Goal: Transaction & Acquisition: Register for event/course

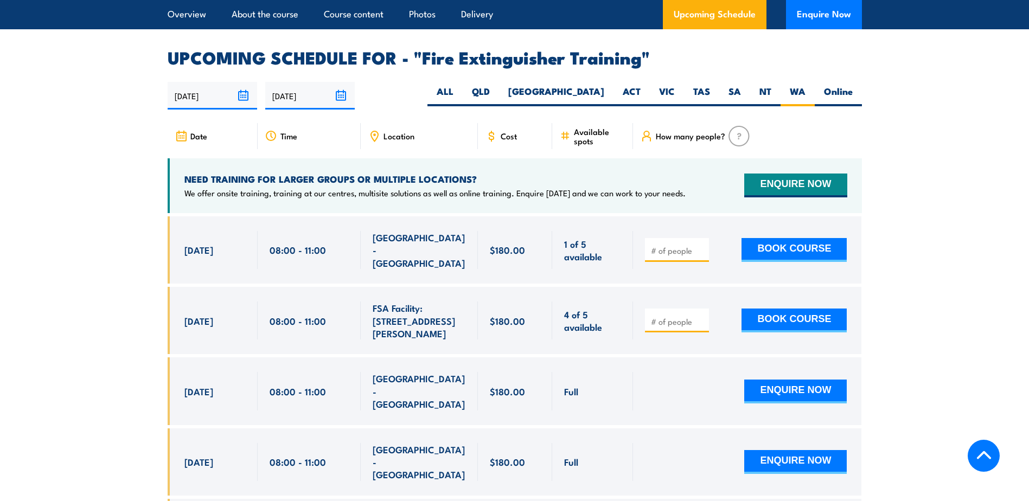
scroll to position [1821, 0]
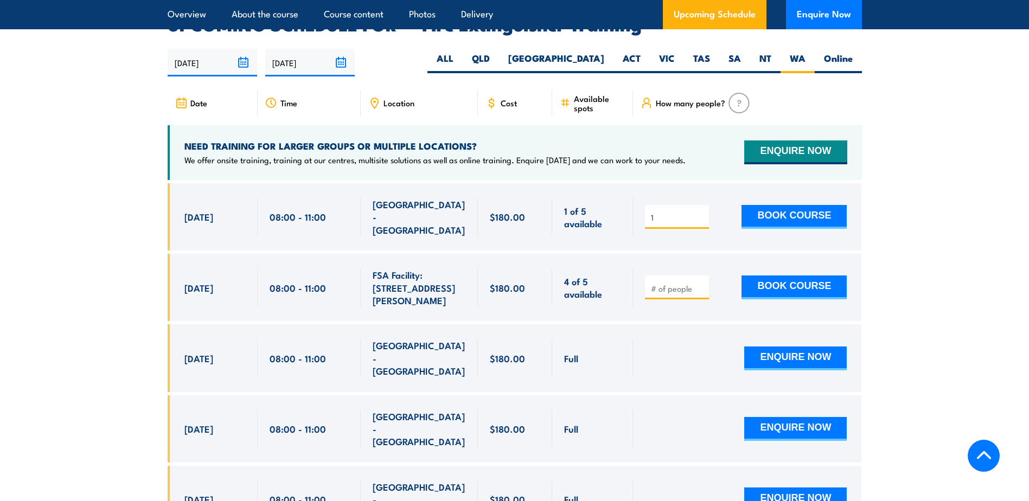
type input "1"
click at [698, 212] on input "1" at bounding box center [678, 217] width 54 height 11
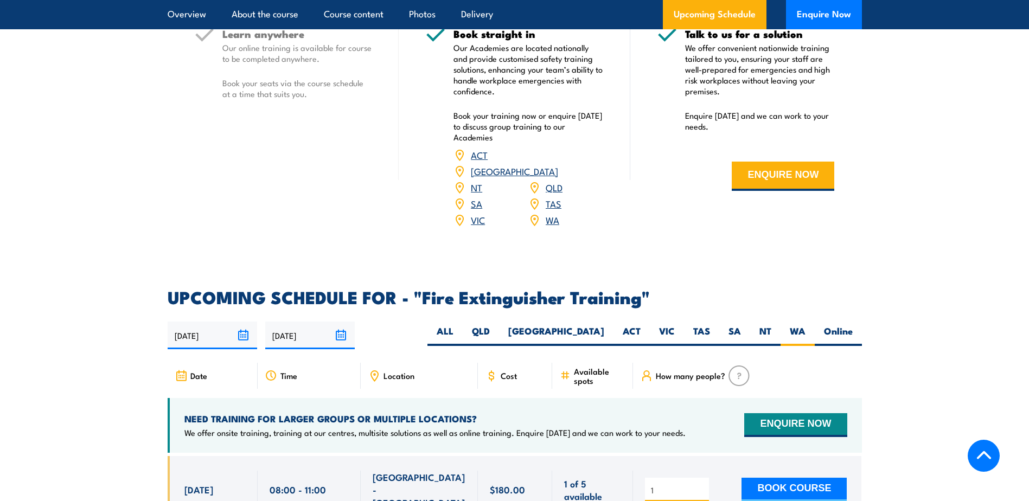
scroll to position [1712, 0]
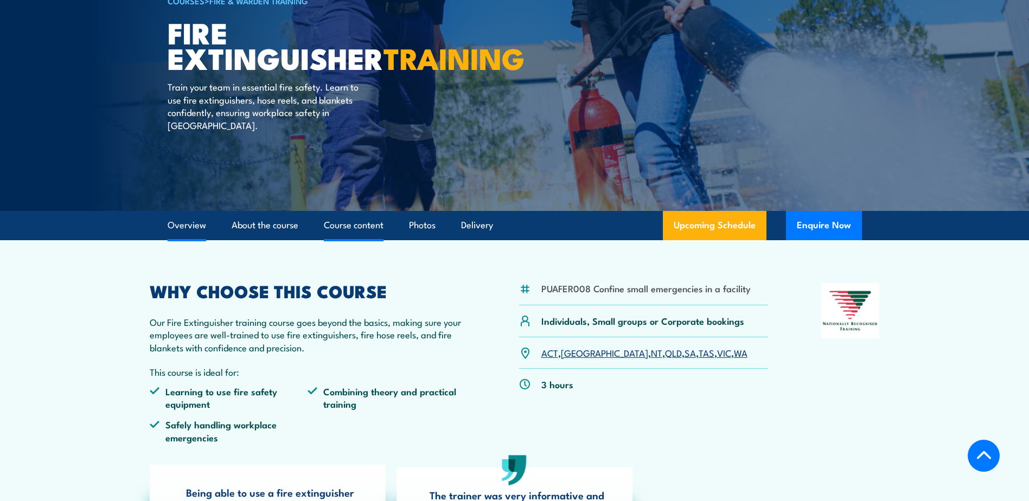
scroll to position [0, 0]
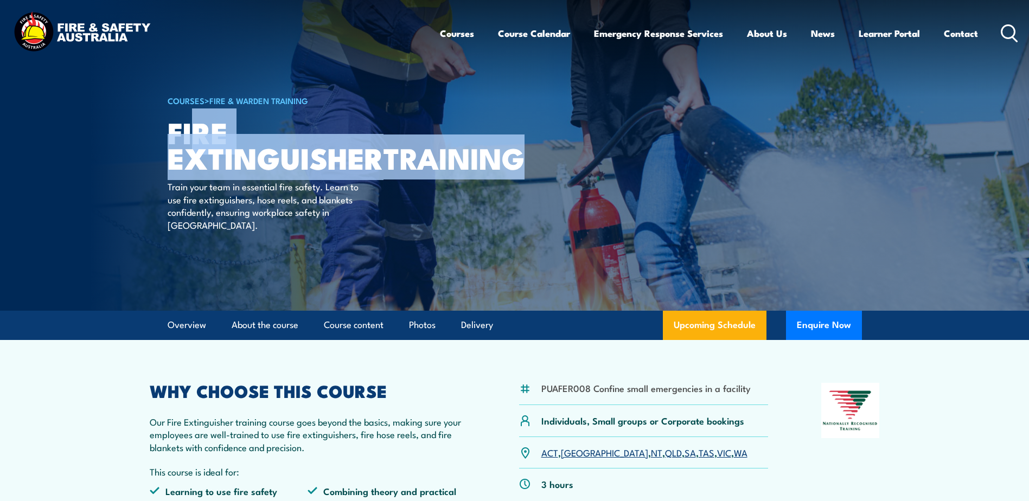
drag, startPoint x: 316, startPoint y: 181, endPoint x: 208, endPoint y: 139, distance: 115.8
click at [208, 139] on h1 "Fire Extinguisher TRAINING" at bounding box center [302, 144] width 268 height 50
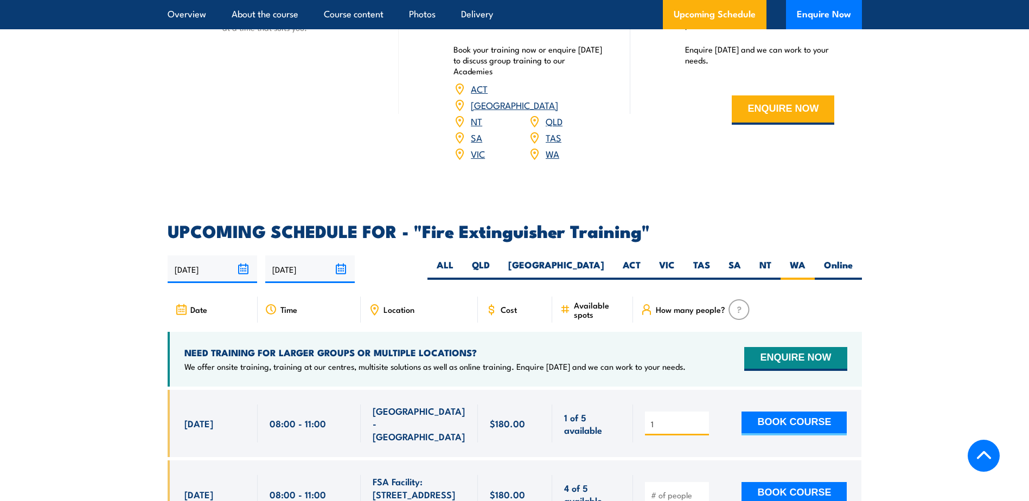
scroll to position [1736, 0]
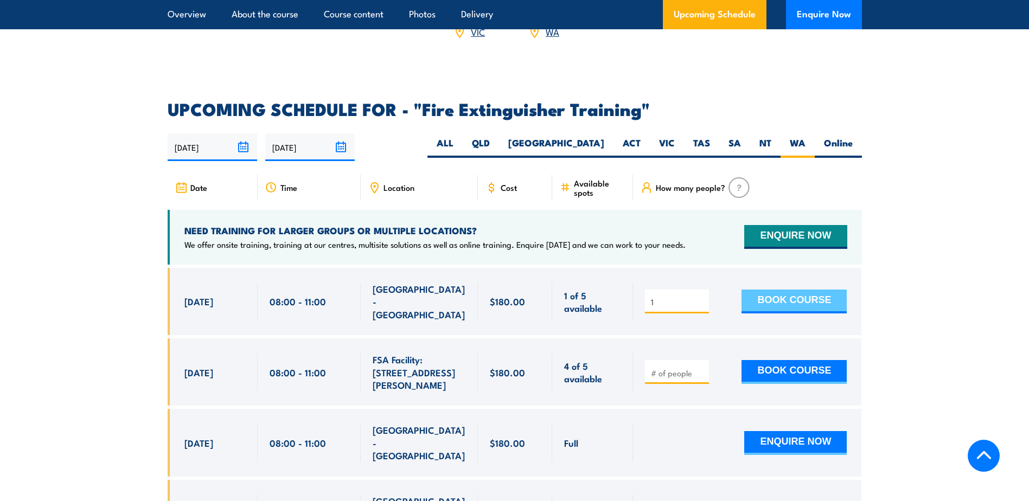
click at [767, 290] on button "BOOK COURSE" at bounding box center [794, 302] width 105 height 24
